Goal: Information Seeking & Learning: Learn about a topic

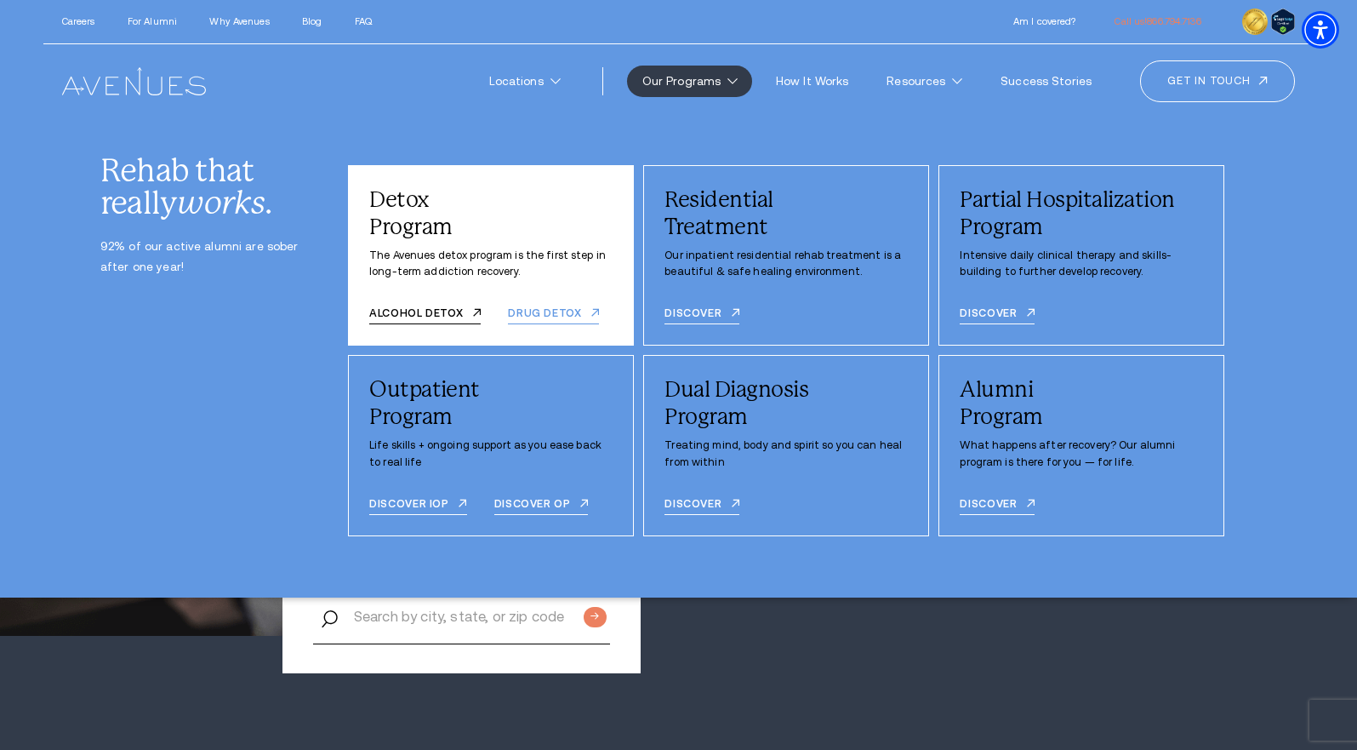
click at [525, 324] on link "Drug detox" at bounding box center [553, 315] width 91 height 17
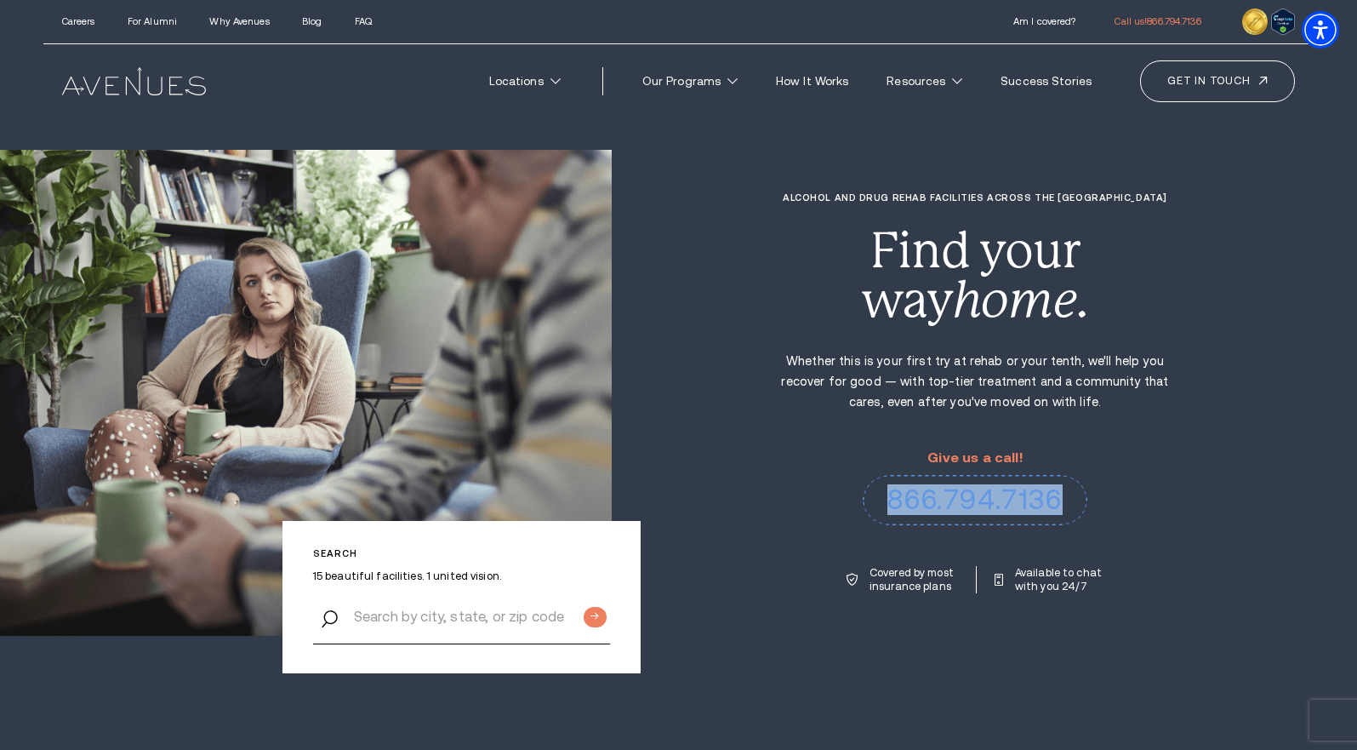
drag, startPoint x: 1116, startPoint y: 520, endPoint x: 883, endPoint y: 528, distance: 232.5
click at [883, 528] on div "Alcohol and Drug Rehab Facilities across the [GEOGRAPHIC_DATA] Find your way ho…" at bounding box center [984, 392] width 745 height 401
click at [1201, 524] on div "Alcohol and Drug Rehab Facilities across the US Find your way home. Whether thi…" at bounding box center [984, 392] width 745 height 401
click at [912, 593] on p "Covered by most insurance plans" at bounding box center [914, 579] width 89 height 27
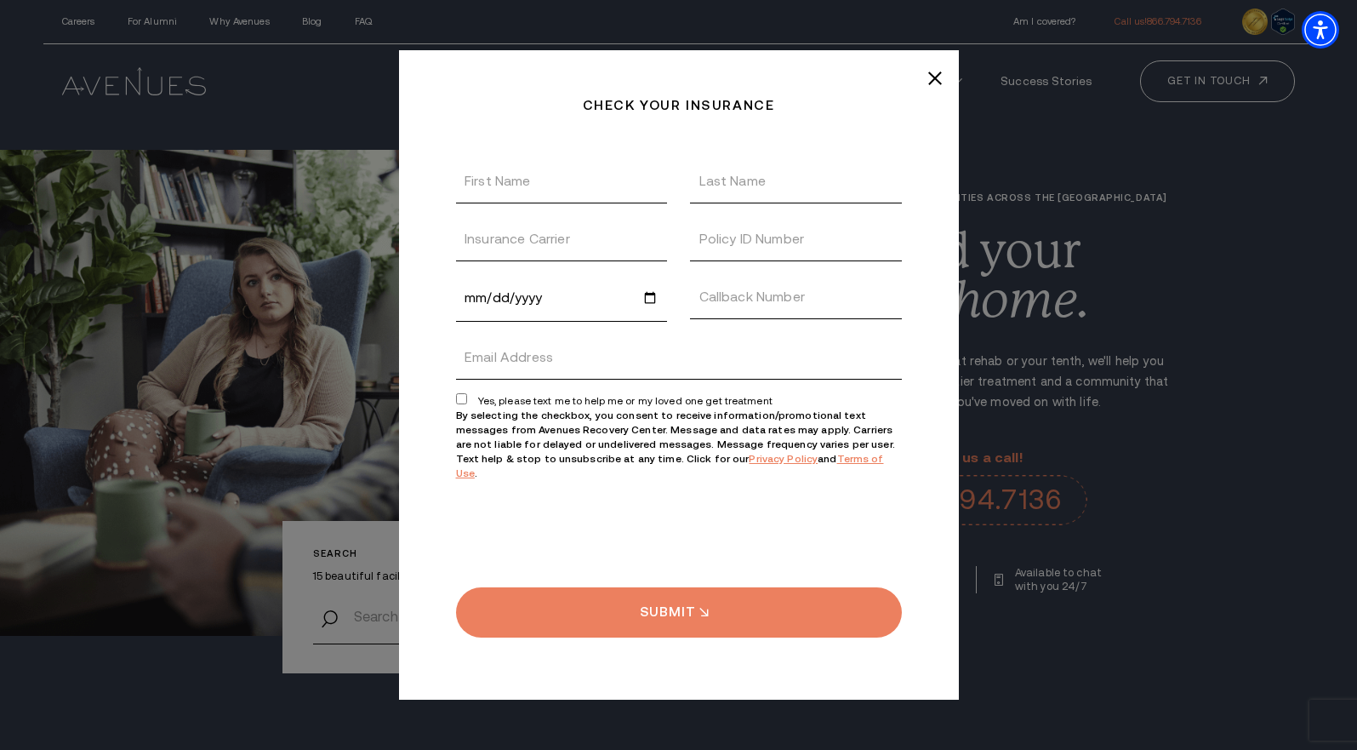
click at [942, 88] on div "Check your insurance Thanks, We received your insurance request! We will get ba…" at bounding box center [679, 374] width 560 height 649
click at [936, 85] on icon at bounding box center [935, 78] width 14 height 14
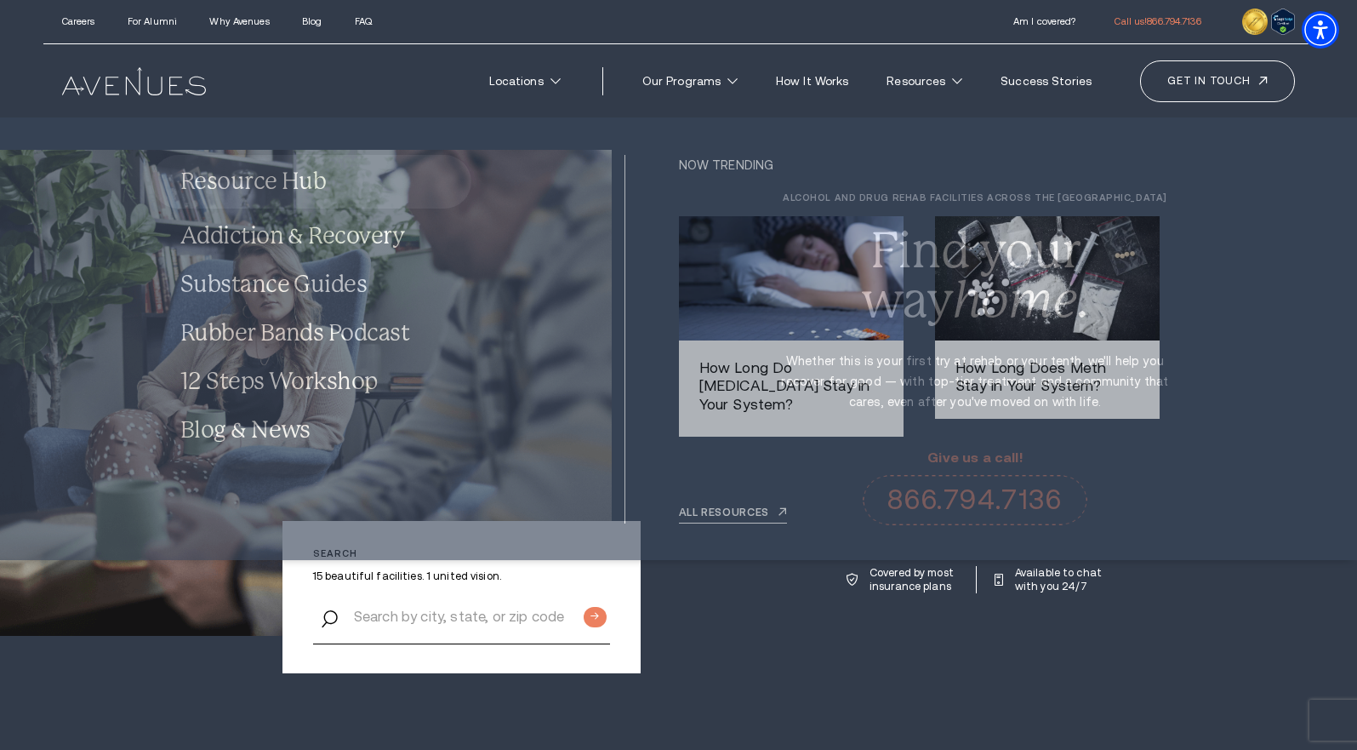
click at [1128, 676] on section "Search 15 beautiful facilities. 1 united vision. Alcohol and Drug Rehab Facilit…" at bounding box center [678, 386] width 1357 height 772
